Goal: Find specific page/section: Find specific page/section

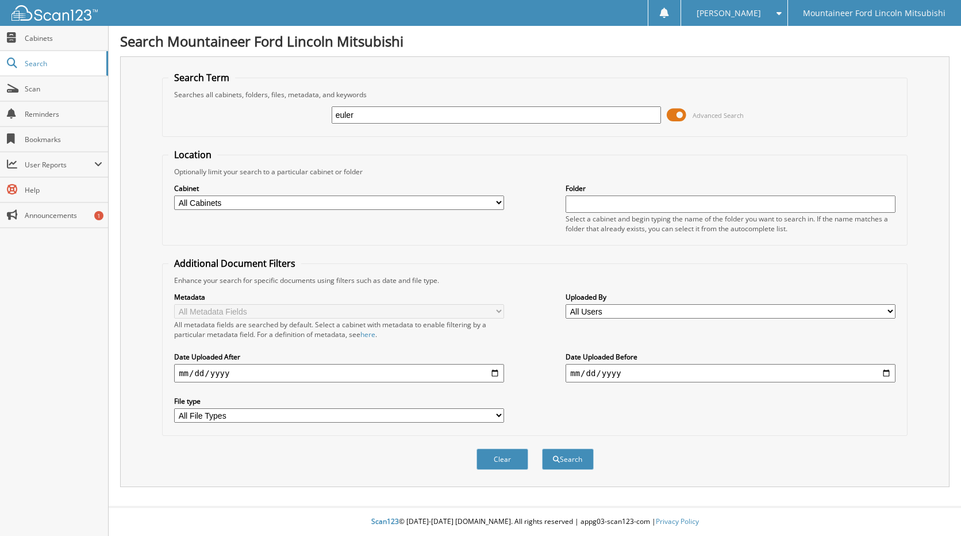
type input "euler"
click at [542, 448] on button "Search" at bounding box center [568, 458] width 52 height 21
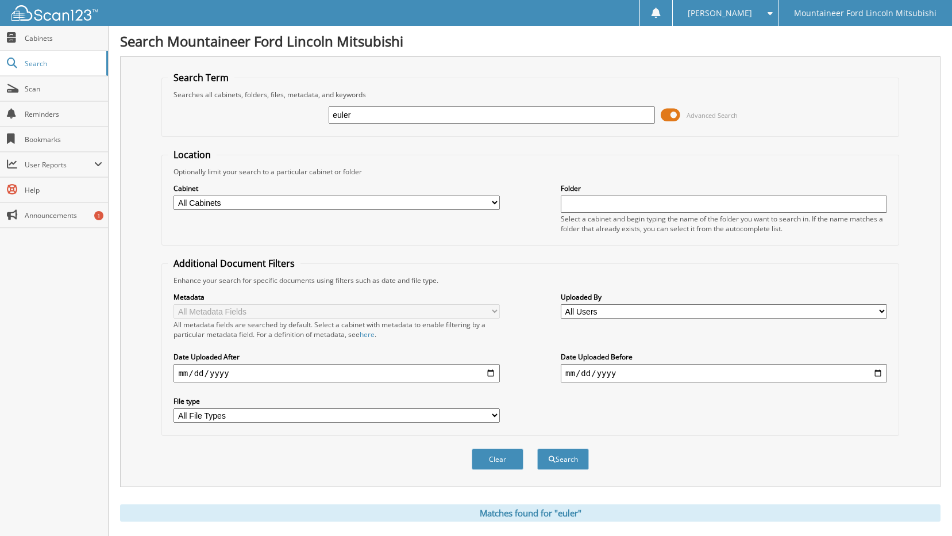
click at [673, 118] on span at bounding box center [671, 114] width 20 height 17
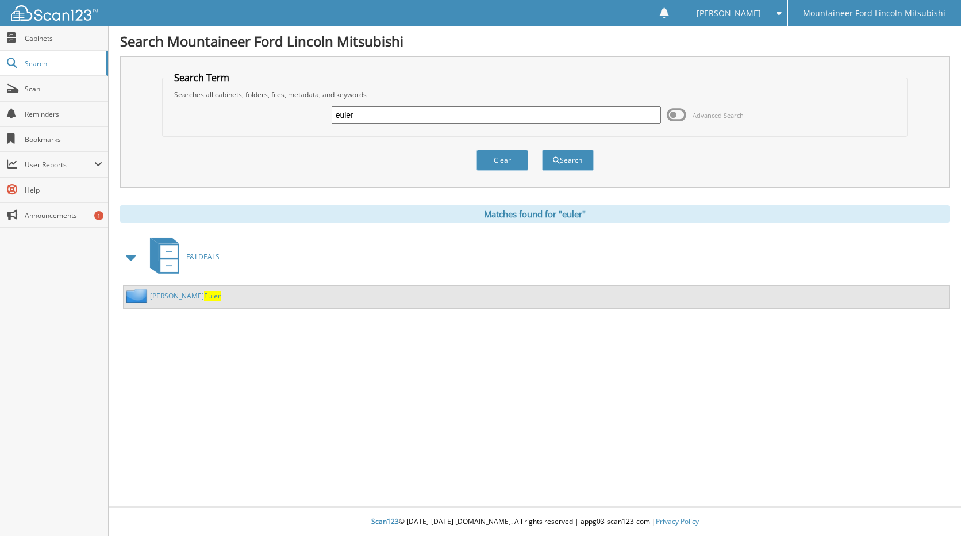
click at [204, 294] on span "Euler" at bounding box center [212, 296] width 17 height 10
